Goal: Navigation & Orientation: Find specific page/section

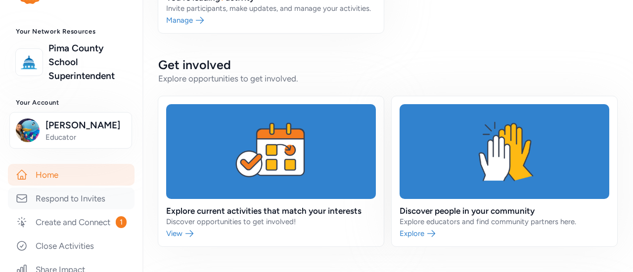
scroll to position [41, 0]
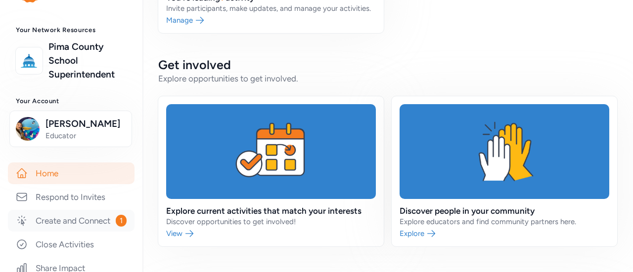
click at [89, 221] on link "Create and Connect 1" at bounding box center [71, 221] width 127 height 22
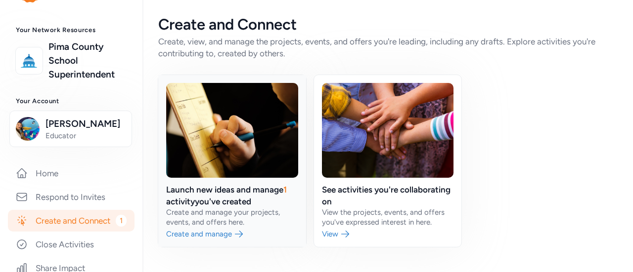
click at [251, 184] on link at bounding box center [232, 161] width 148 height 172
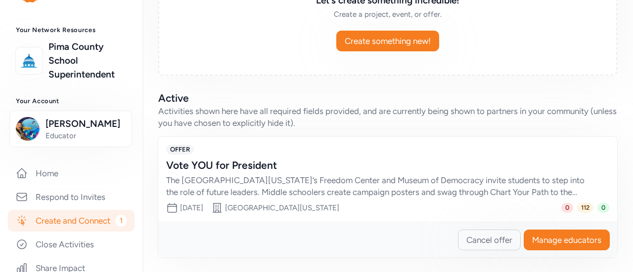
scroll to position [193, 0]
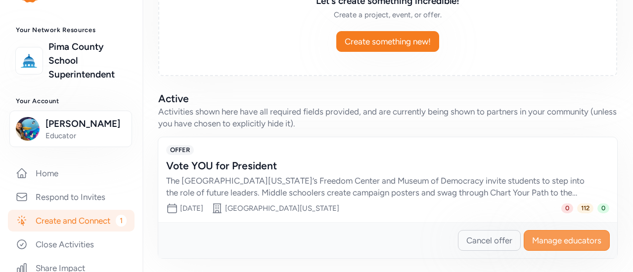
click at [532, 235] on span "Manage educators" at bounding box center [566, 241] width 69 height 12
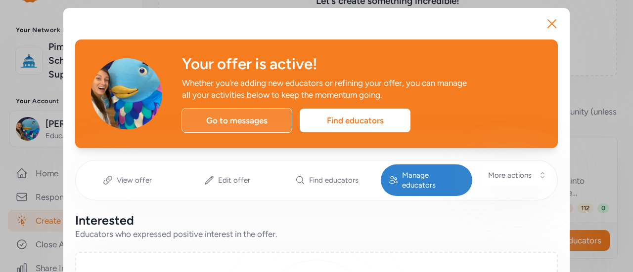
click at [210, 125] on div "Go to messages" at bounding box center [236, 120] width 111 height 25
click at [223, 117] on div "Go to messages" at bounding box center [236, 120] width 111 height 25
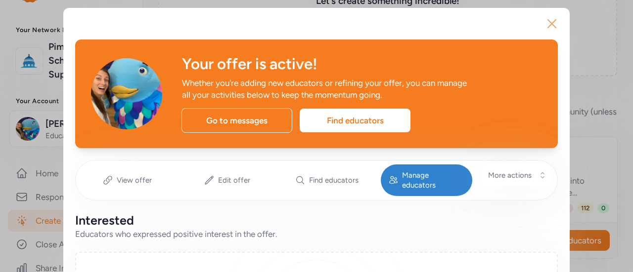
click at [549, 28] on icon "button" at bounding box center [552, 24] width 16 height 16
